Goal: Book appointment/travel/reservation

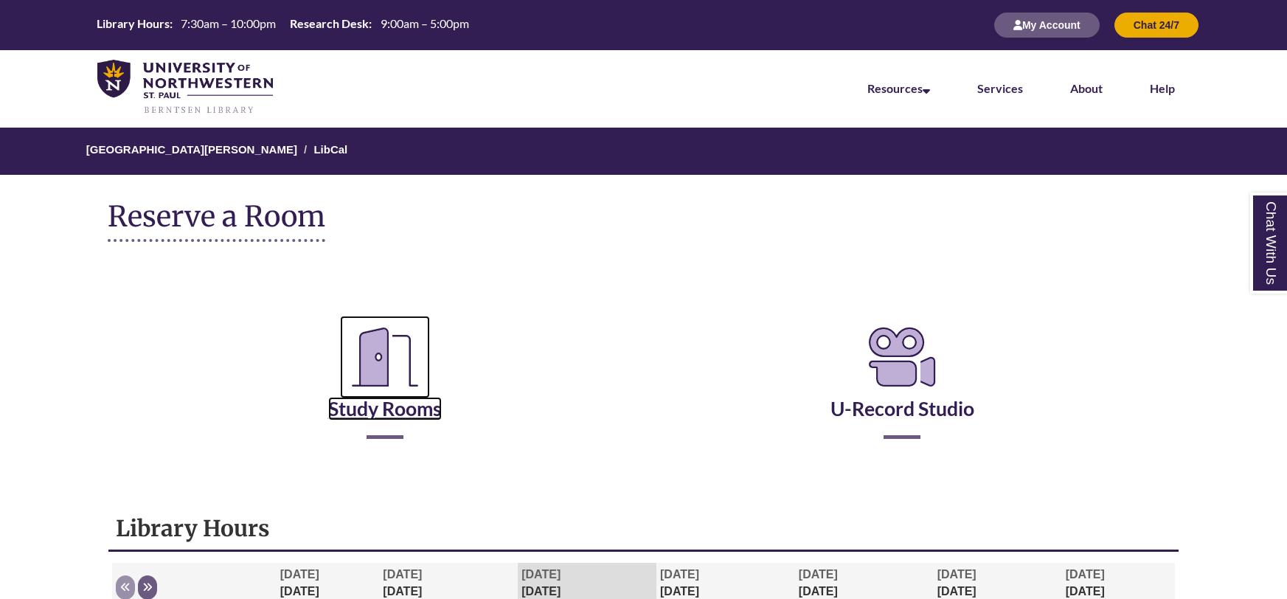
click at [416, 413] on link "Study Rooms" at bounding box center [385, 390] width 114 height 60
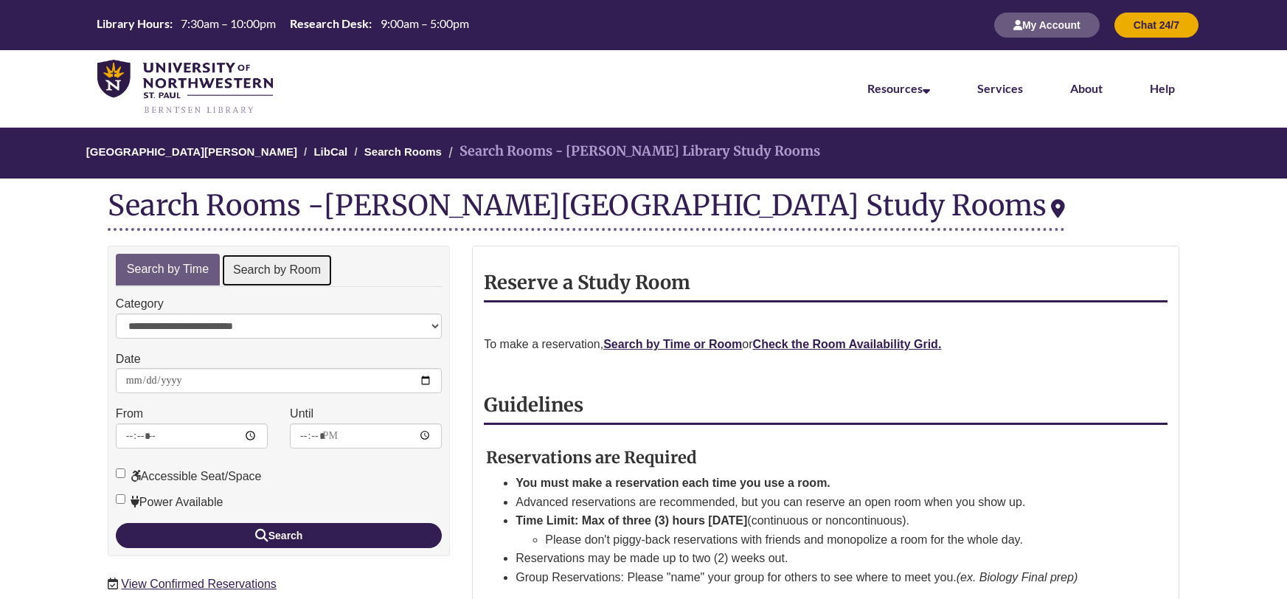
click at [313, 273] on link "Search by Room" at bounding box center [276, 270] width 111 height 33
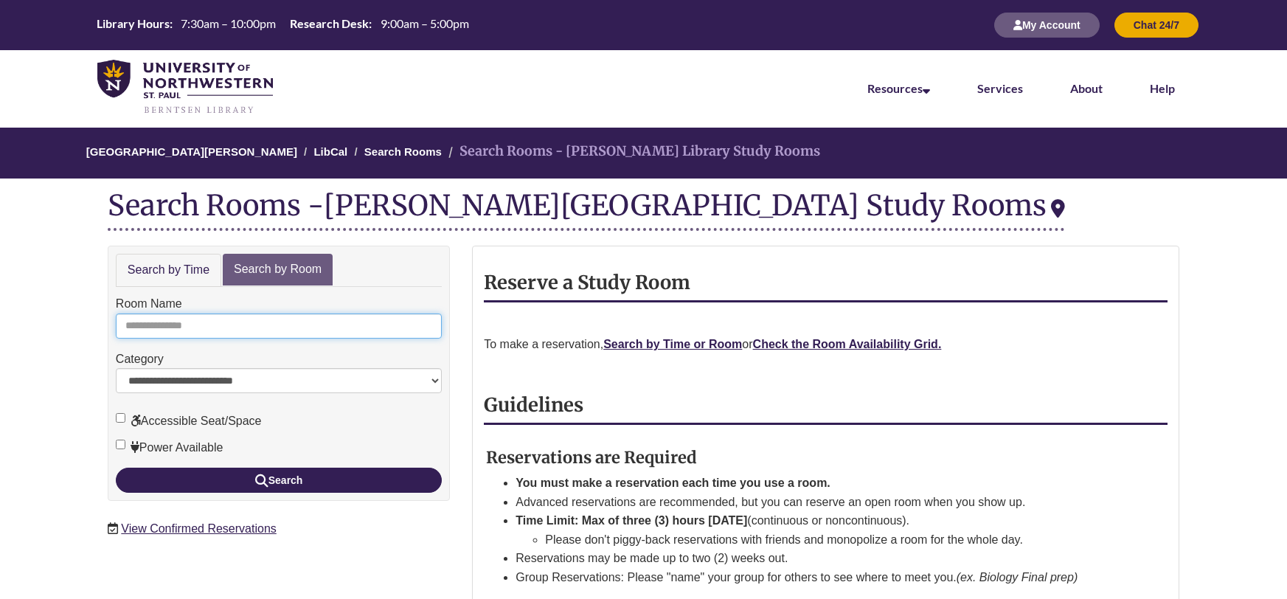
click at [272, 325] on input "Room Name" at bounding box center [279, 325] width 326 height 25
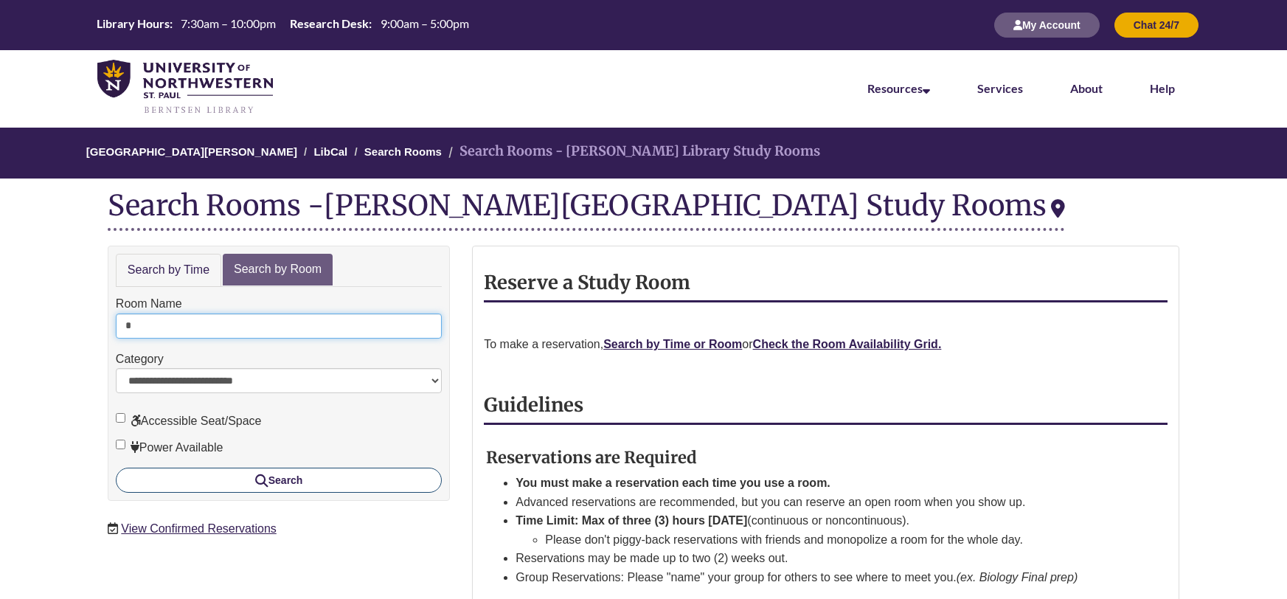
type input "*"
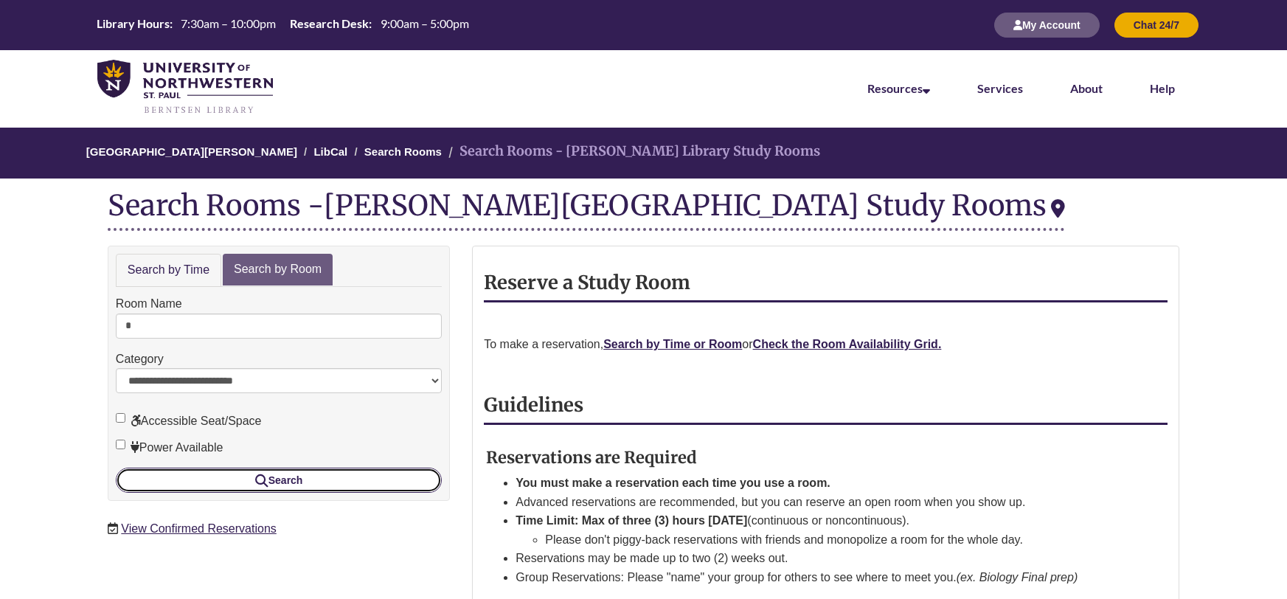
click at [374, 479] on button "Search" at bounding box center [279, 480] width 326 height 25
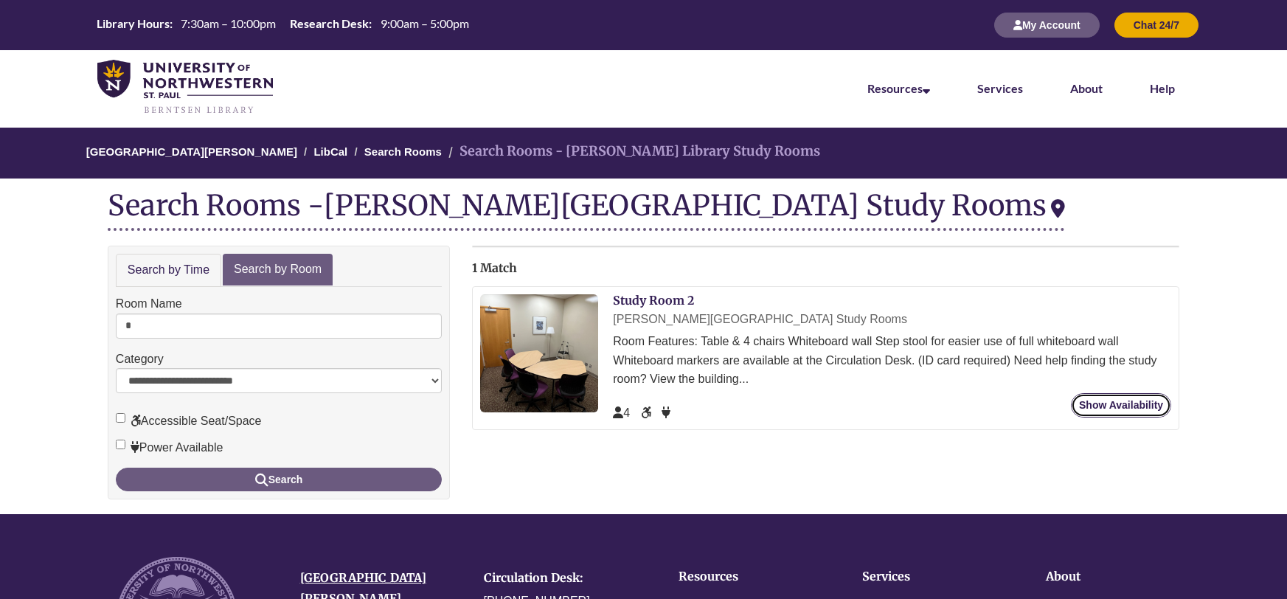
click at [1131, 395] on link "Show Availability" at bounding box center [1121, 405] width 100 height 24
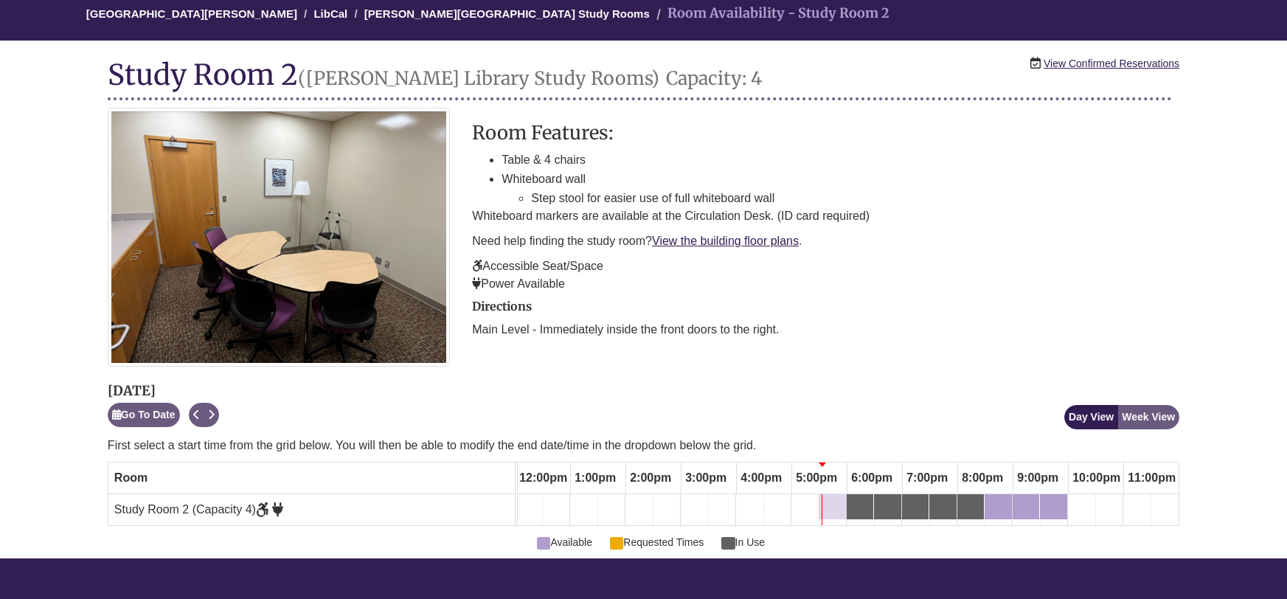
scroll to position [0, 666]
click at [1155, 62] on link "View Confirmed Reservations" at bounding box center [1112, 63] width 136 height 16
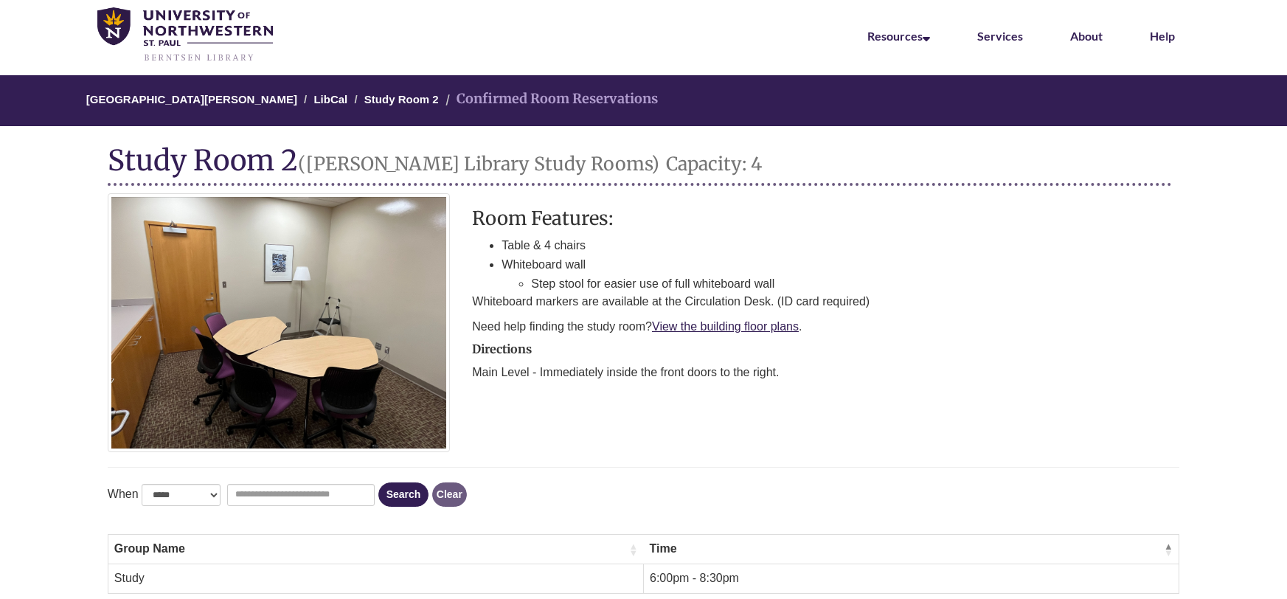
scroll to position [51, 0]
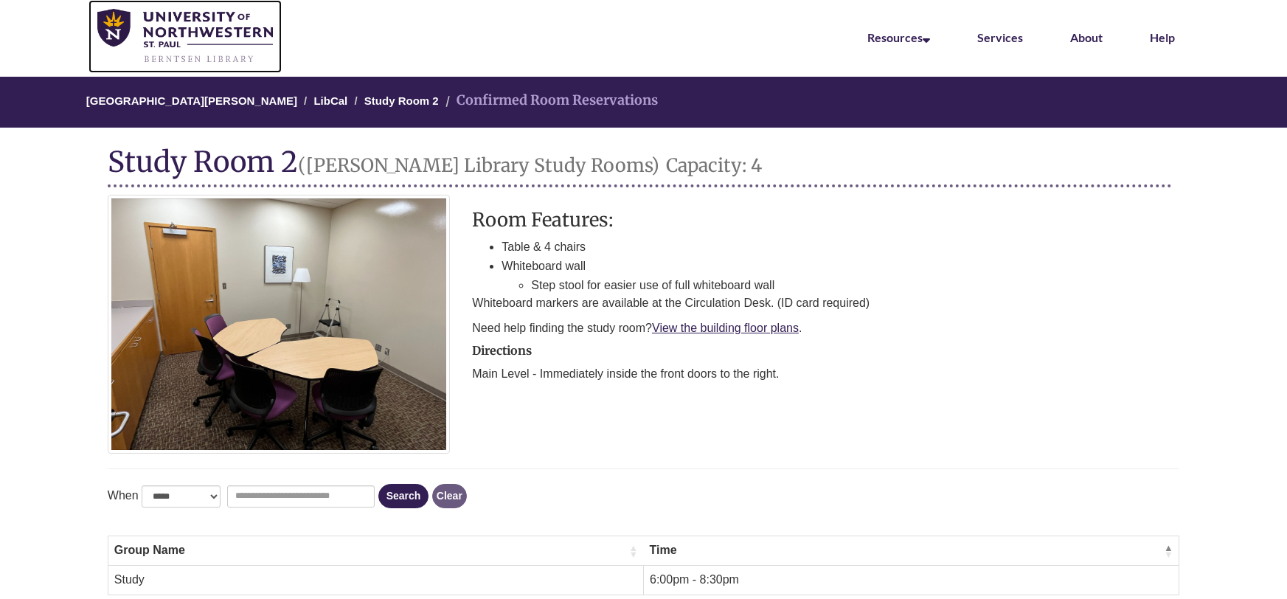
click at [229, 33] on img at bounding box center [185, 36] width 176 height 55
